Goal: Task Accomplishment & Management: Complete application form

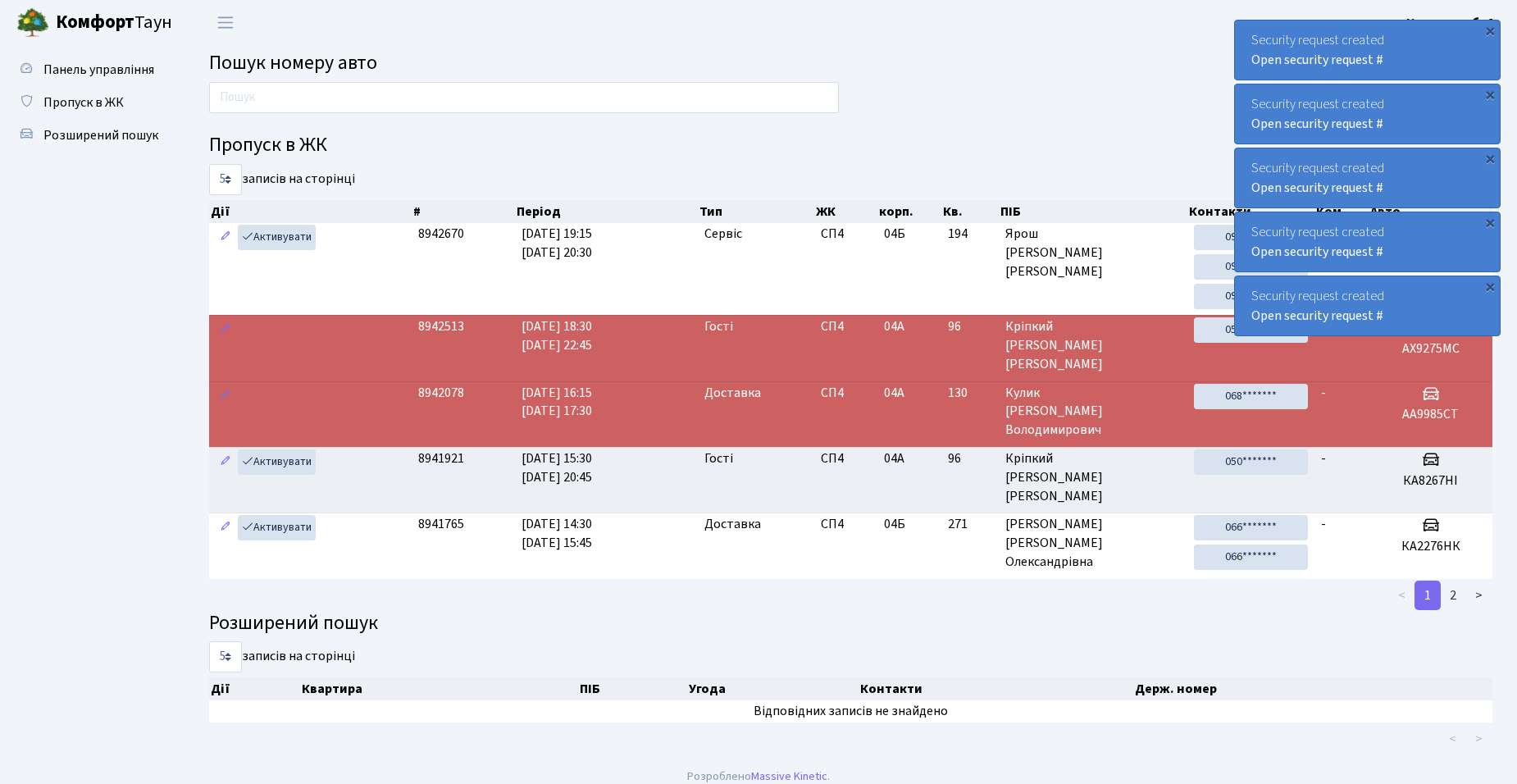
click at [1341, 691] on th "Держ. номер" at bounding box center [1318, 688] width 371 height 23
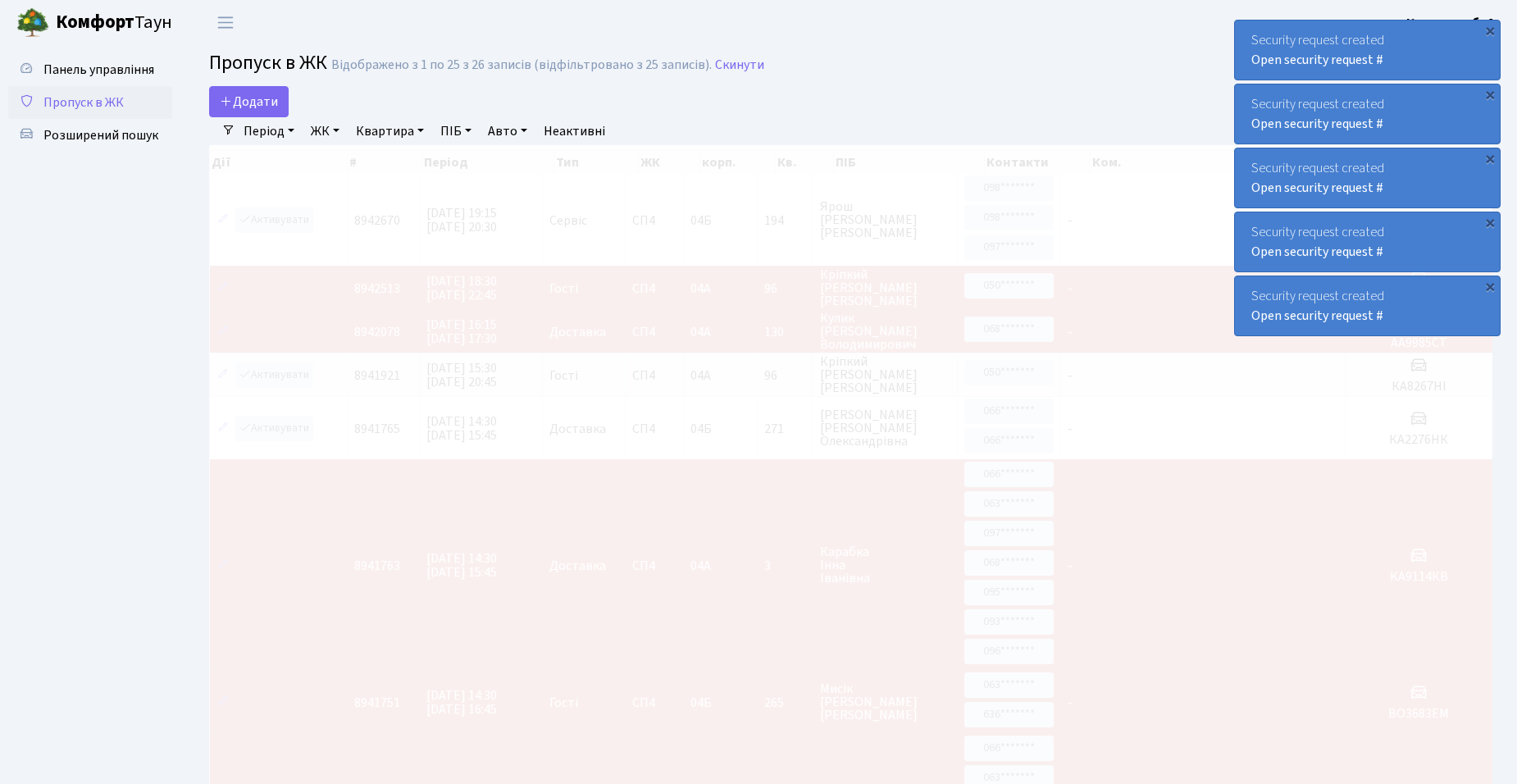
select select "25"
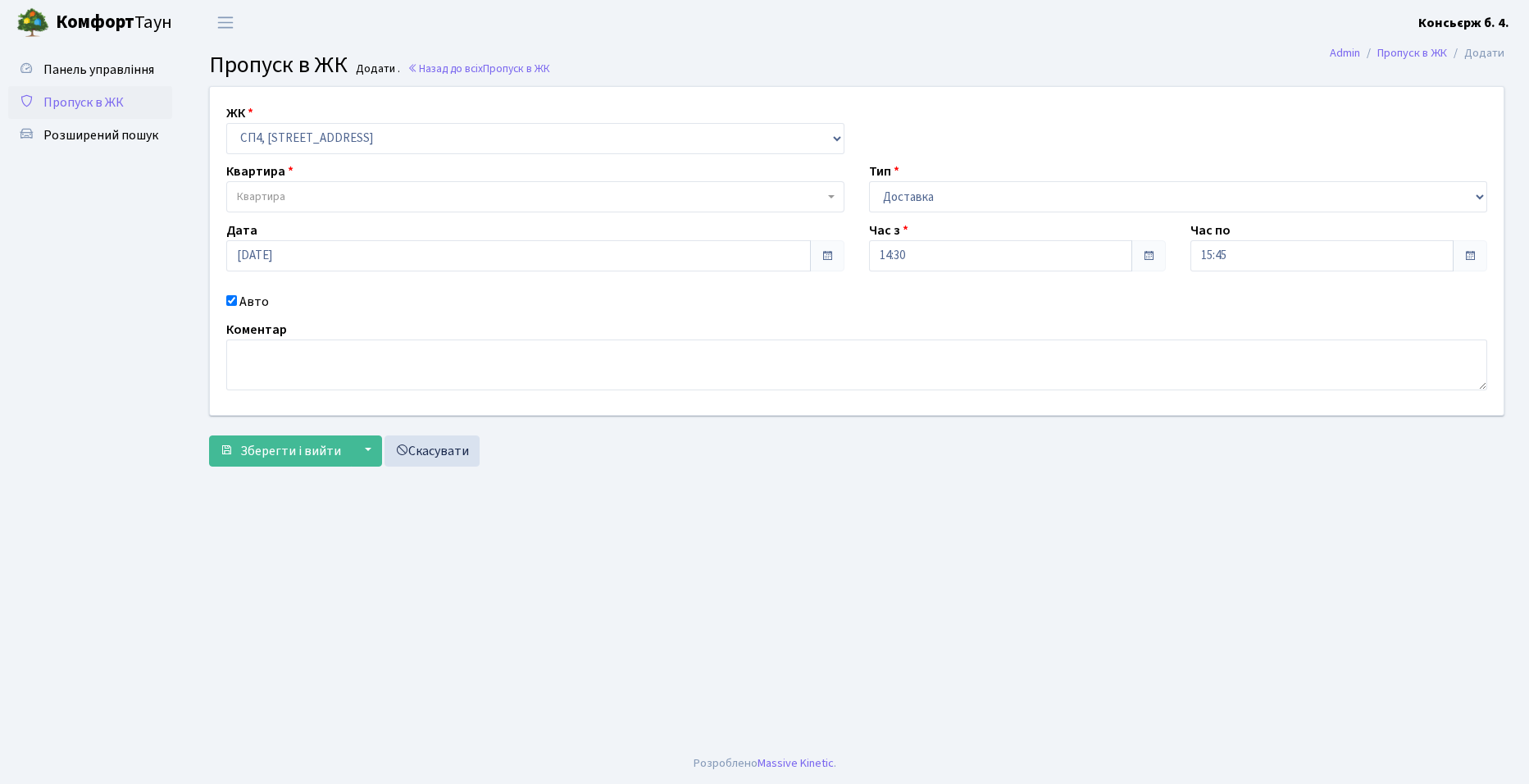
select select "325"
select select "1"
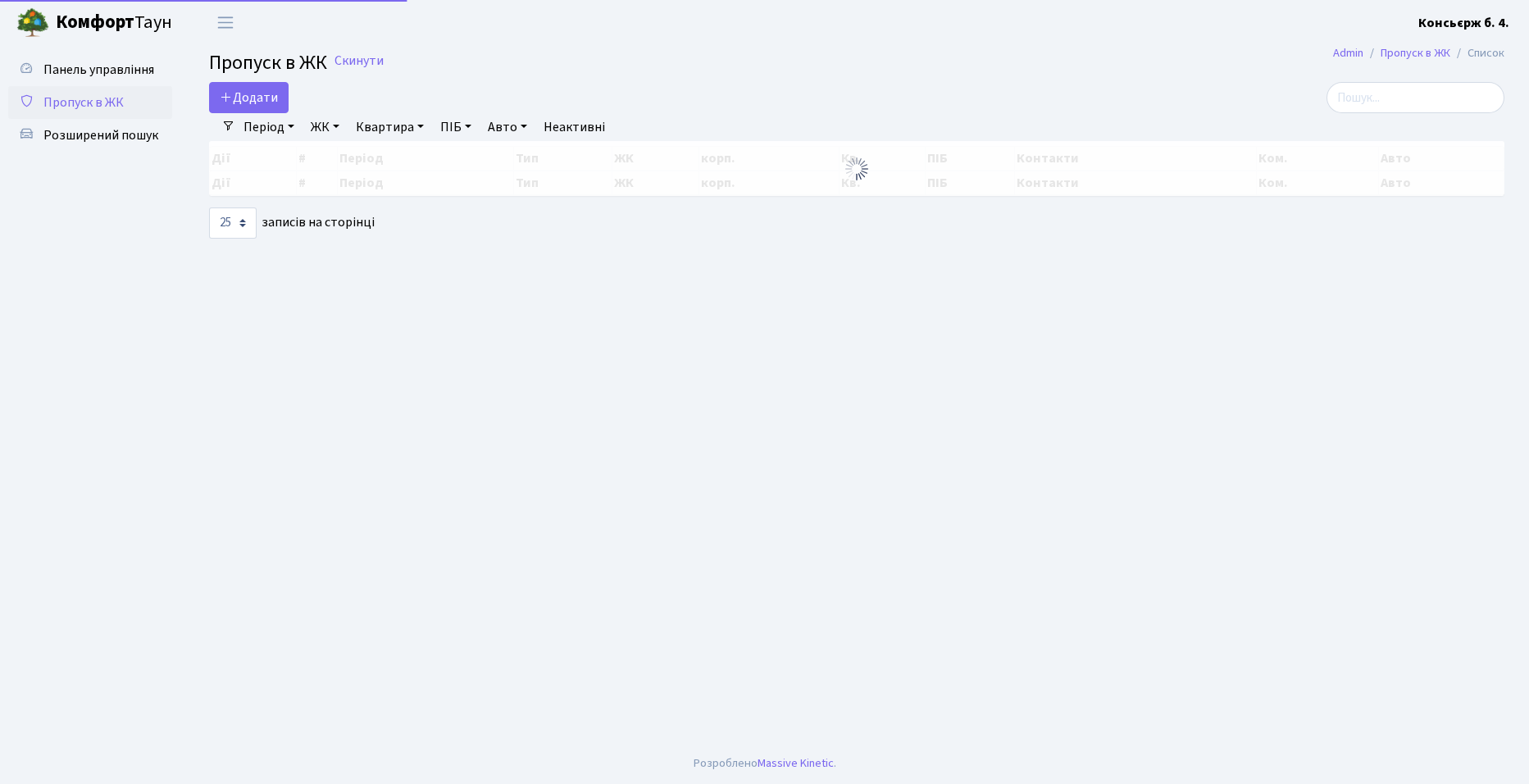
select select "25"
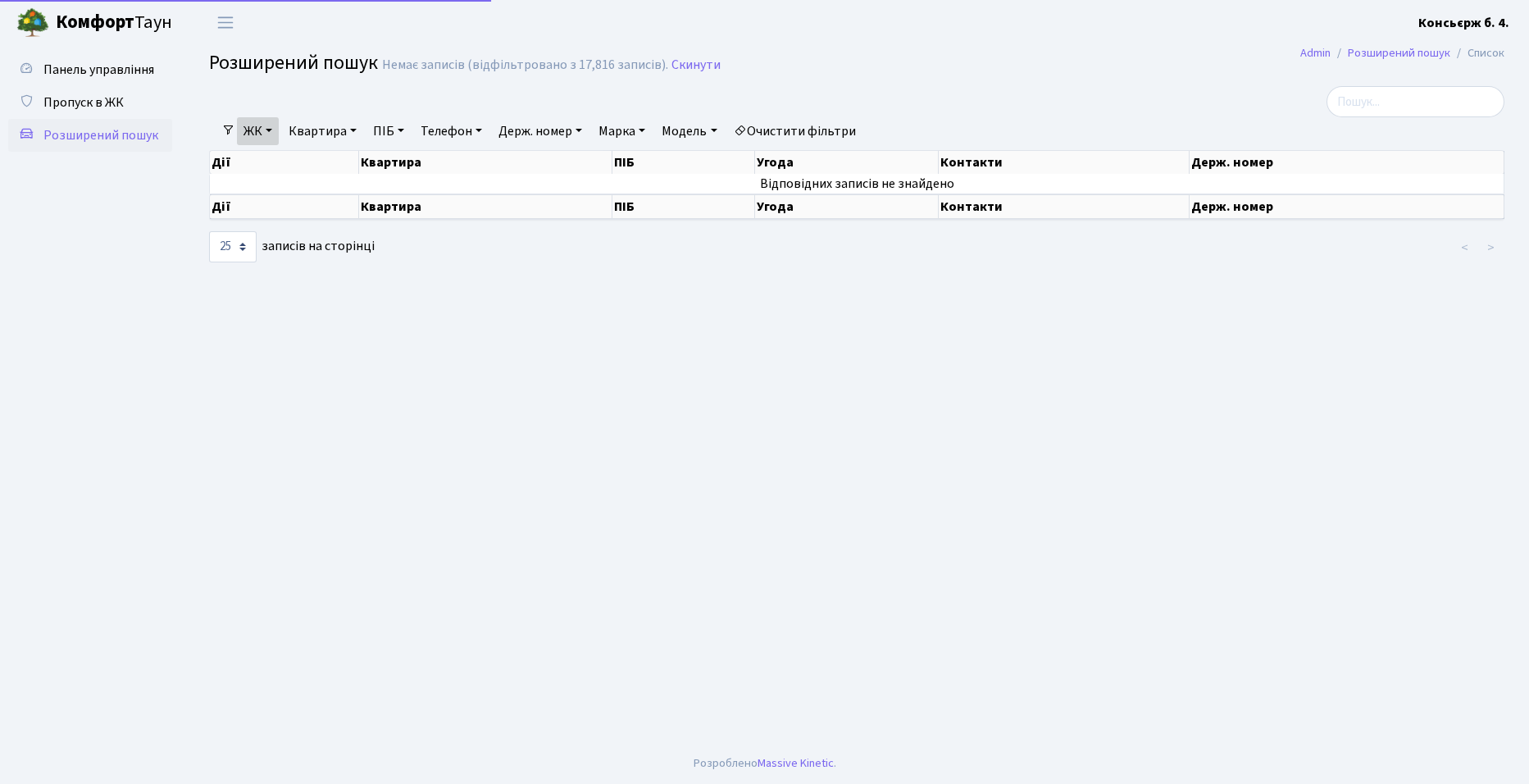
select select "25"
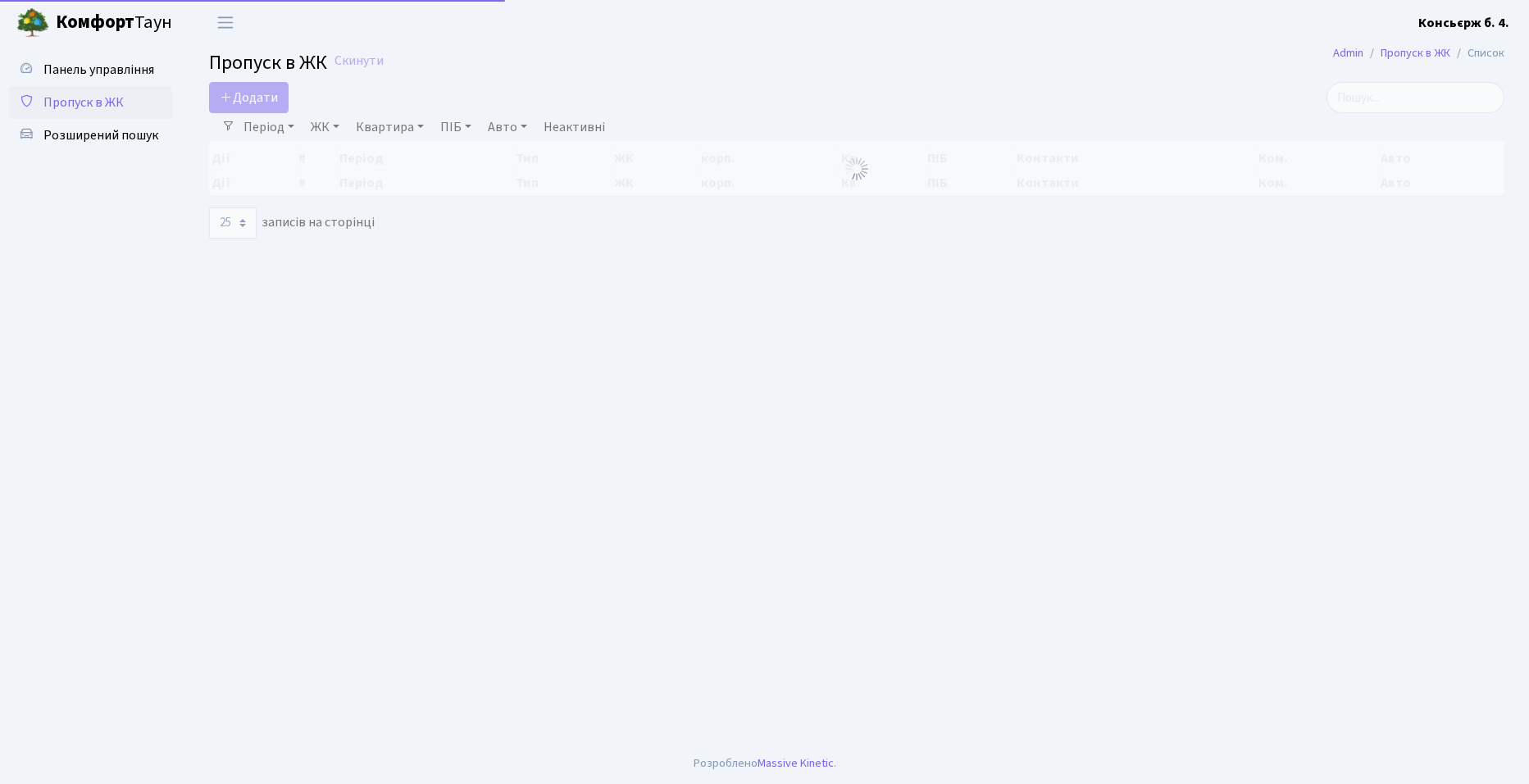
select select "25"
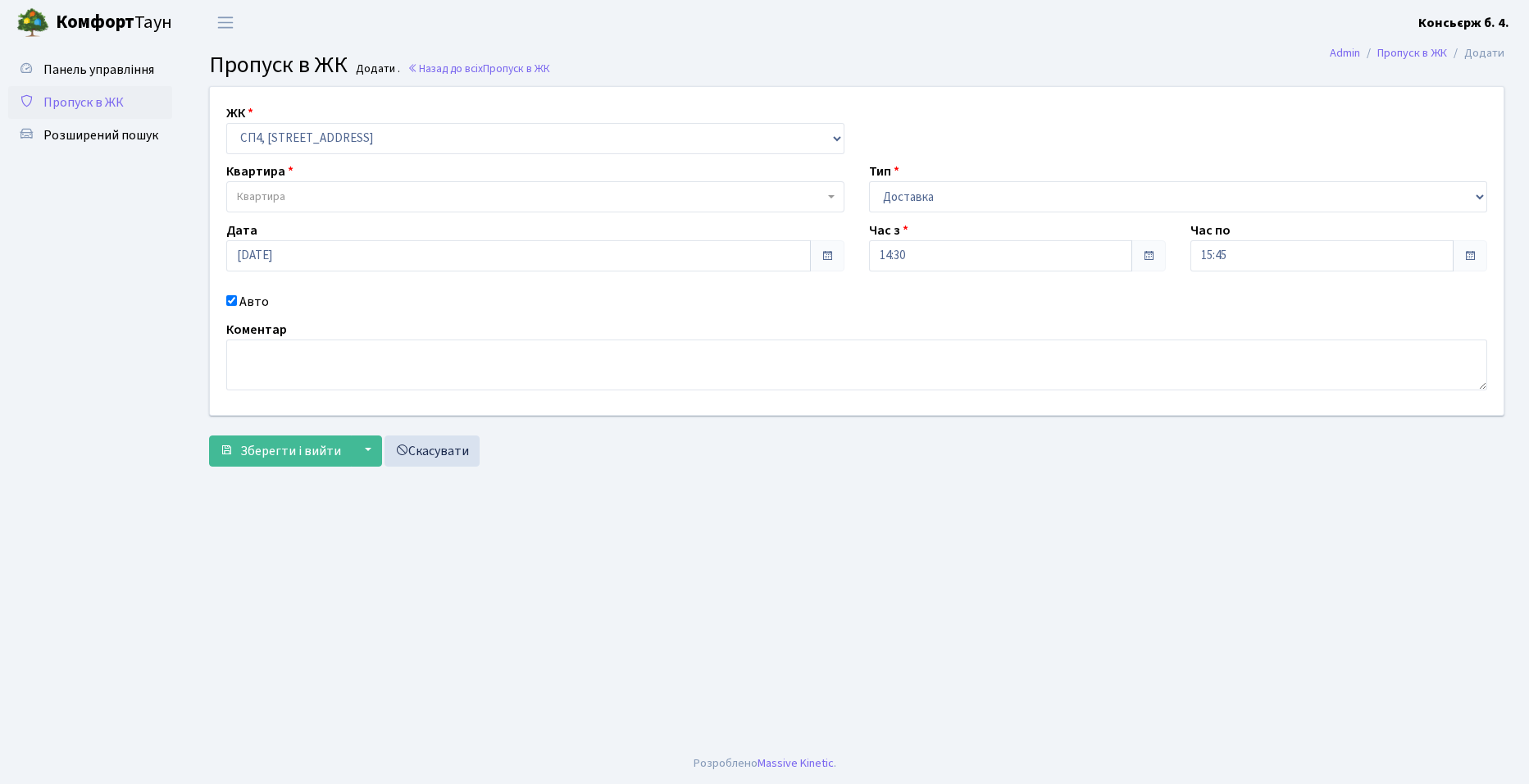
select select "325"
select select "1"
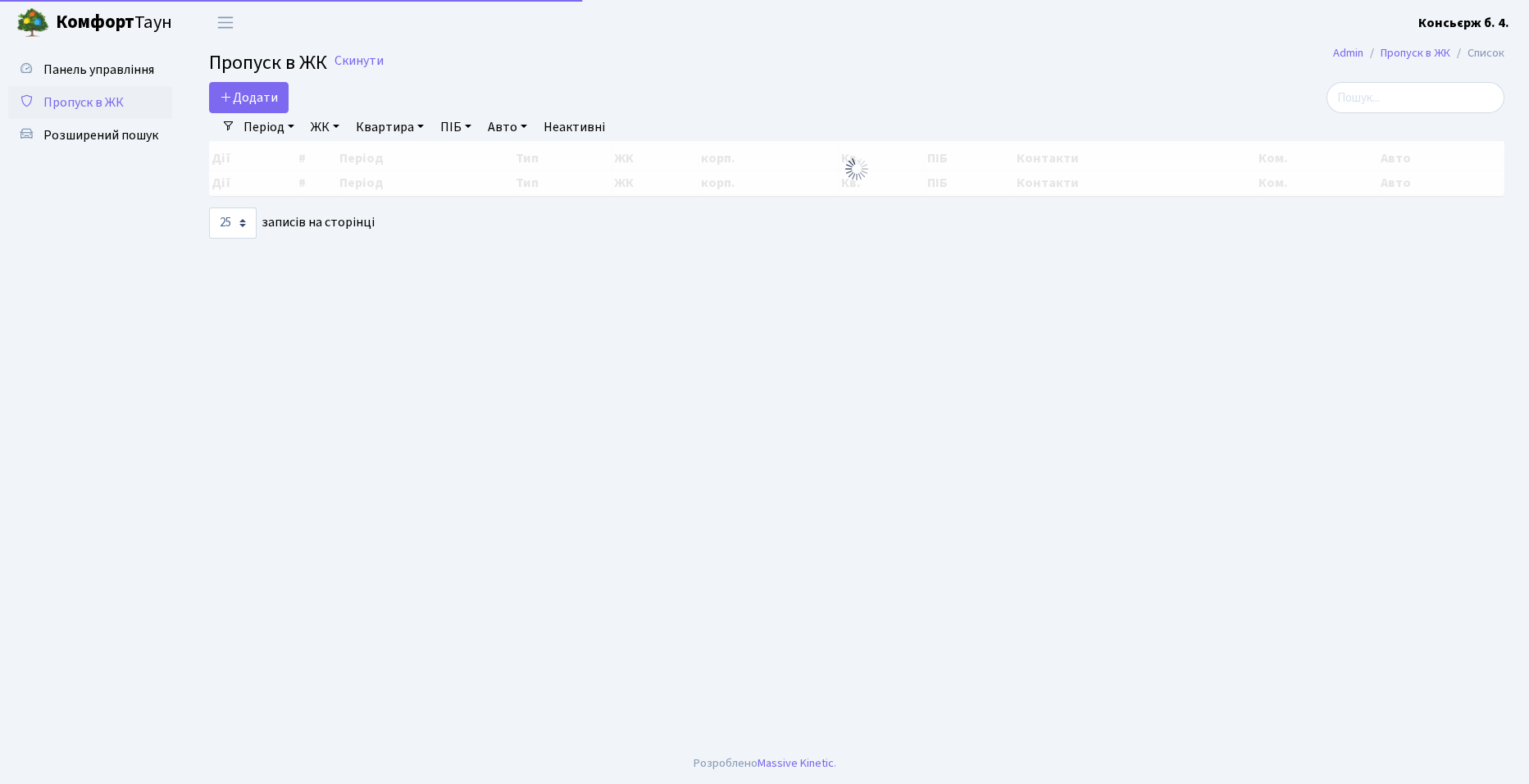
select select "25"
